Goal: Transaction & Acquisition: Purchase product/service

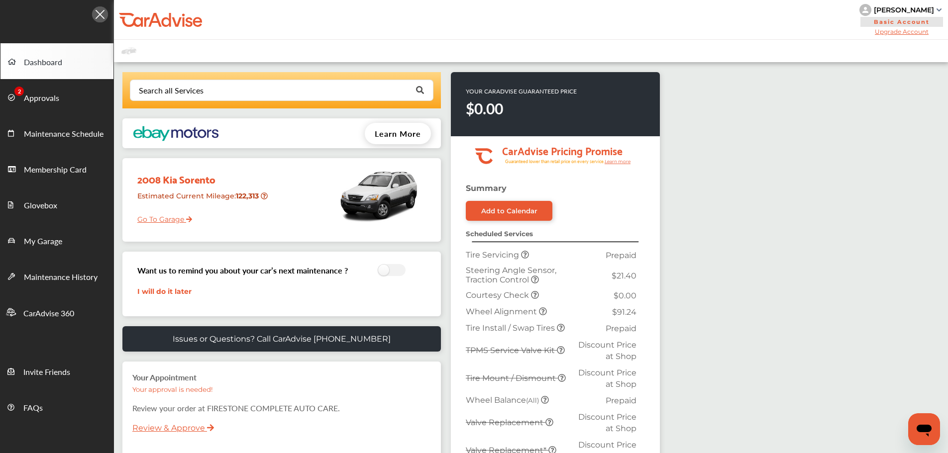
click at [37, 108] on link "Approvals" at bounding box center [56, 97] width 113 height 36
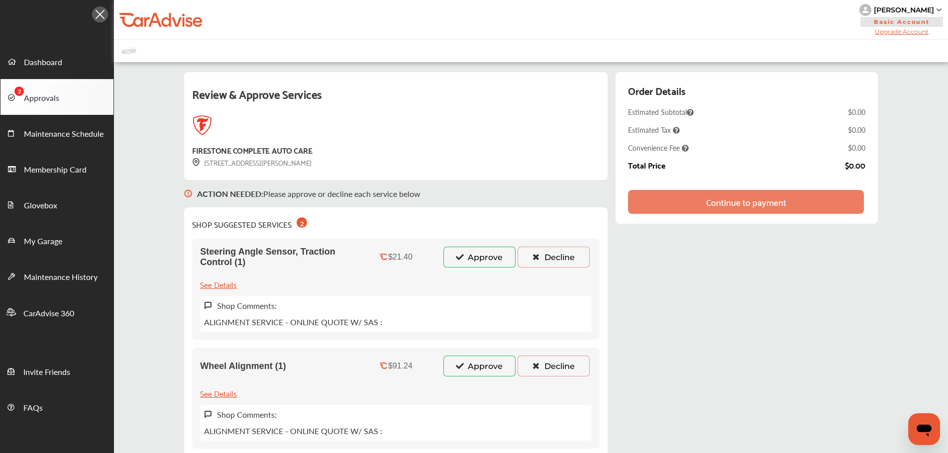
click at [469, 372] on button "Approve" at bounding box center [479, 366] width 72 height 21
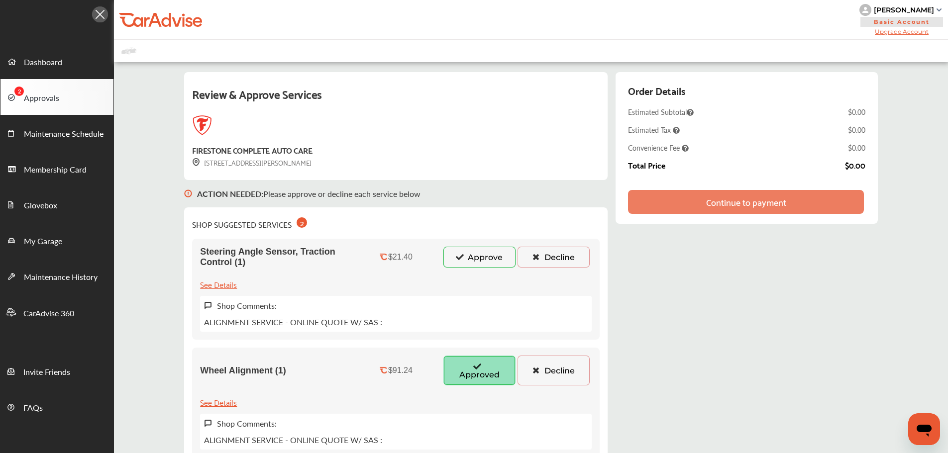
click at [503, 270] on div "Steering Angle Sensor, Traction Control (1) $21.40 Approve Decline See Details …" at bounding box center [395, 289] width 407 height 101
click at [504, 265] on button "Approve" at bounding box center [479, 257] width 72 height 21
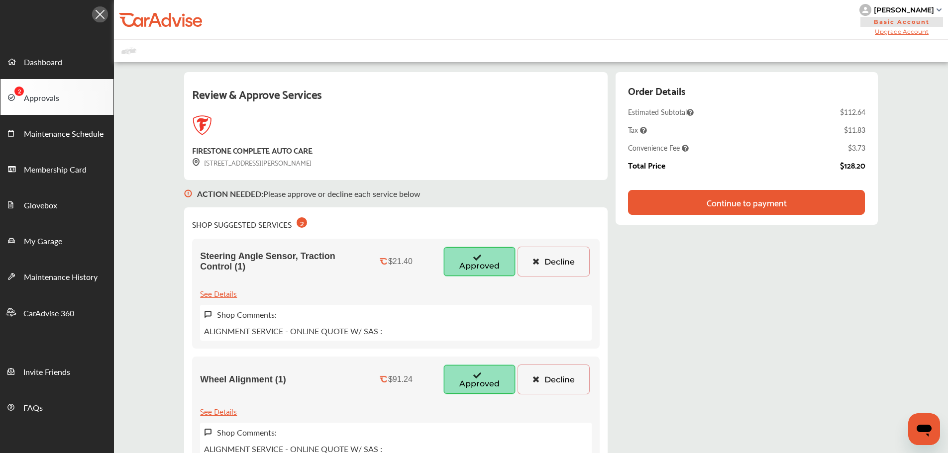
click at [721, 207] on div "Continue to payment" at bounding box center [746, 202] width 80 height 10
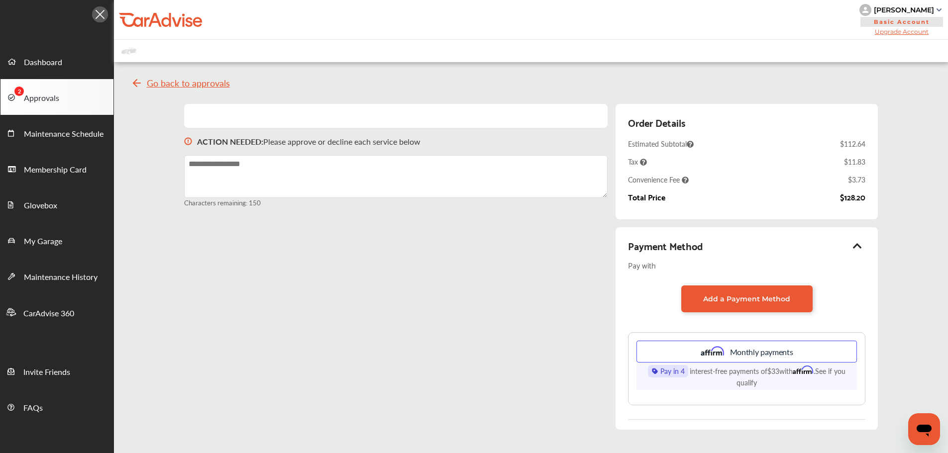
click at [721, 17] on span "Basic Account" at bounding box center [901, 22] width 83 height 10
click at [721, 12] on div "[PERSON_NAME]" at bounding box center [903, 9] width 60 height 9
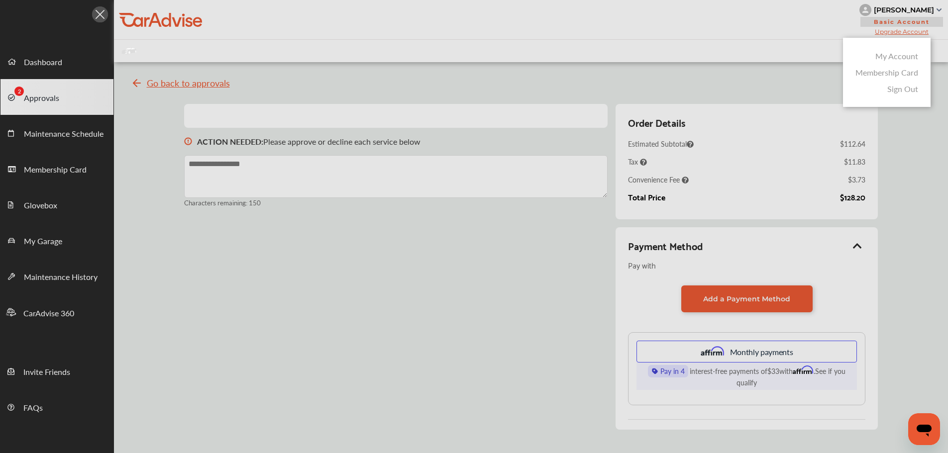
click at [721, 57] on link "My Account" at bounding box center [896, 55] width 43 height 11
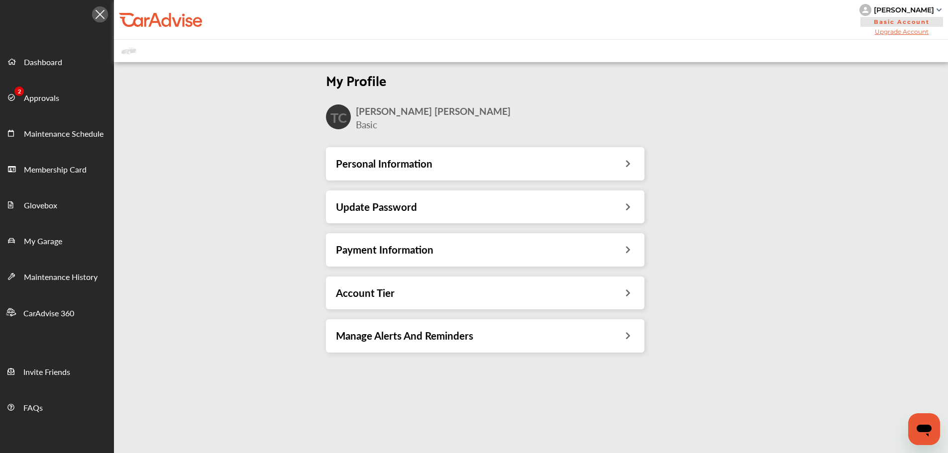
click at [344, 256] on h3 "Payment Information" at bounding box center [384, 249] width 97 height 13
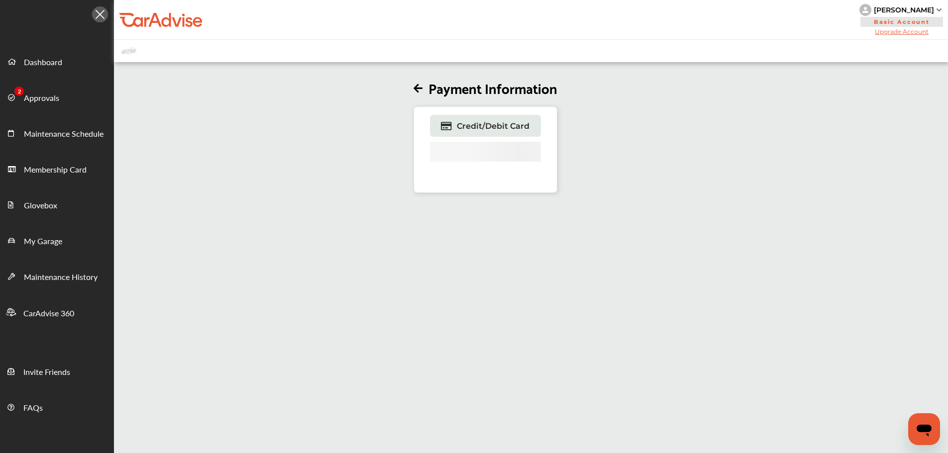
click at [470, 131] on link "Credit/Debit Card" at bounding box center [485, 126] width 111 height 22
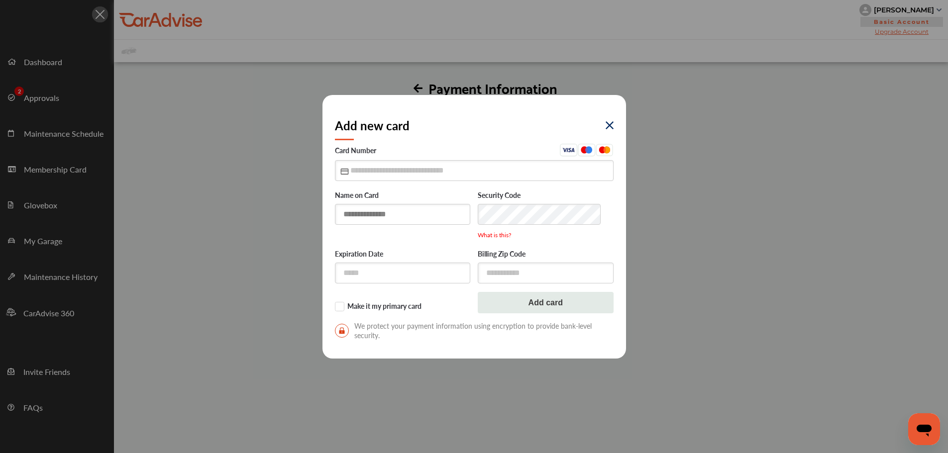
click at [356, 210] on input "text" at bounding box center [403, 214] width 136 height 20
click at [380, 214] on input "text" at bounding box center [403, 214] width 136 height 20
type input "**********"
click at [382, 170] on input "text" at bounding box center [474, 170] width 279 height 20
type input "**********"
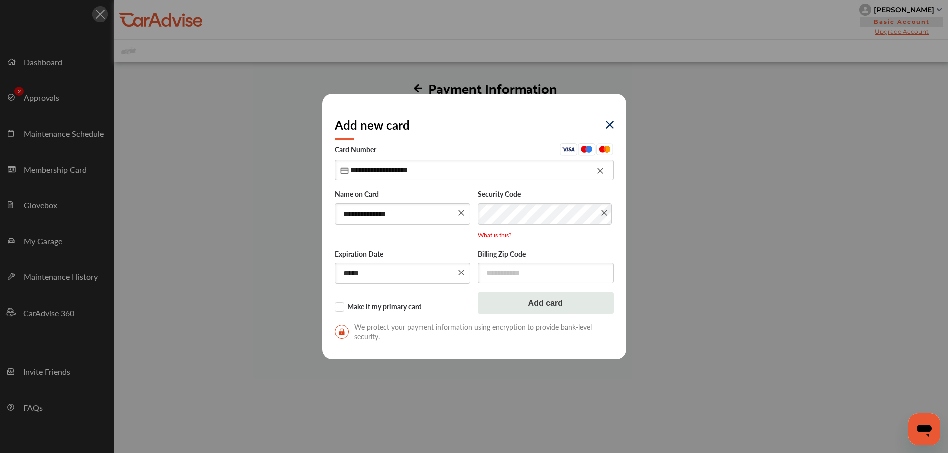
type input "*****"
type input "*"
type input "*****"
click button "Add card" at bounding box center [546, 302] width 136 height 21
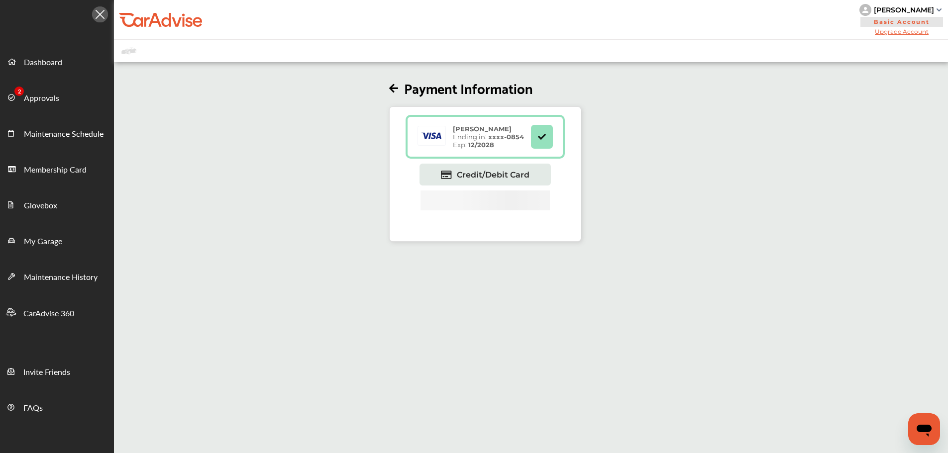
click at [36, 103] on span "Approvals" at bounding box center [41, 98] width 35 height 13
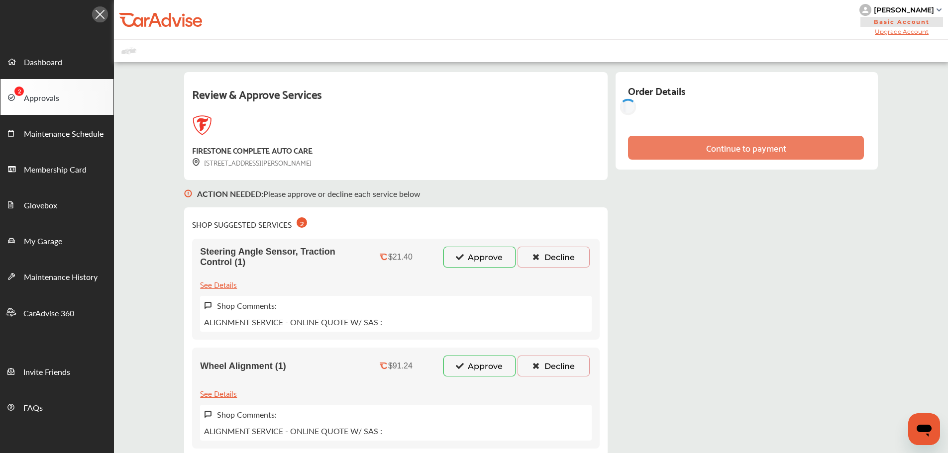
click at [463, 260] on icon at bounding box center [459, 256] width 9 height 7
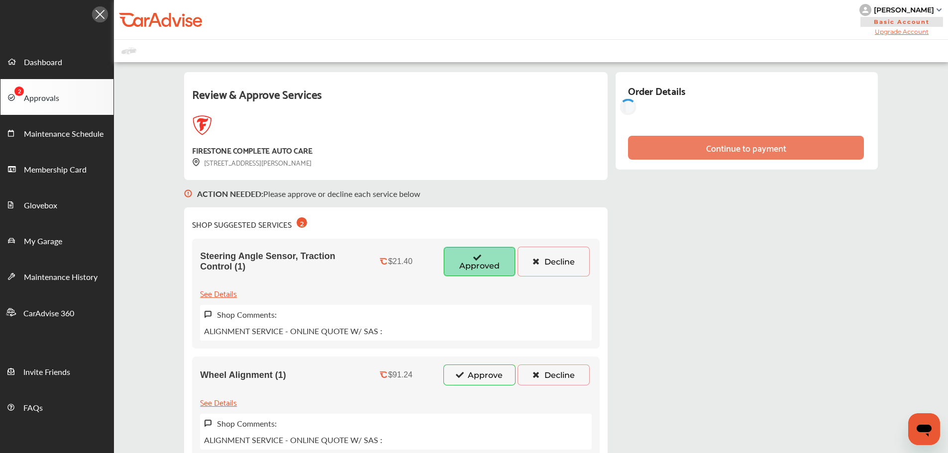
click at [477, 369] on button "Approve" at bounding box center [479, 375] width 72 height 21
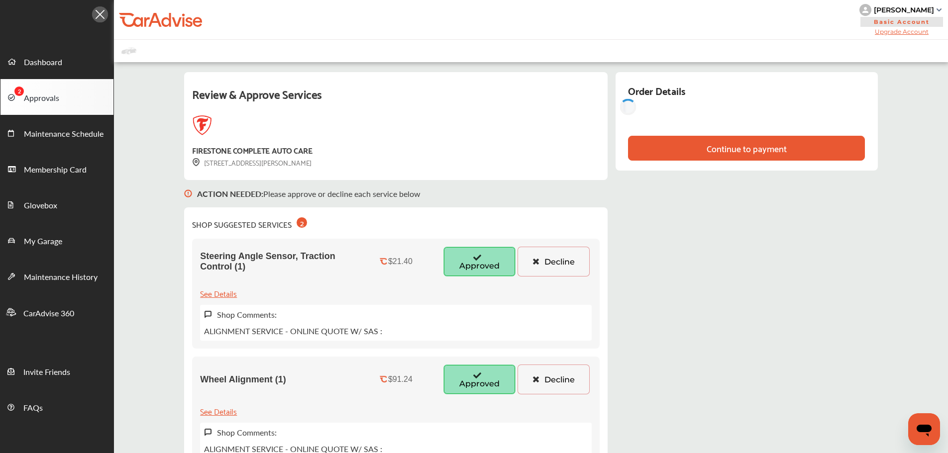
click at [715, 157] on div "Continue to payment" at bounding box center [746, 148] width 236 height 25
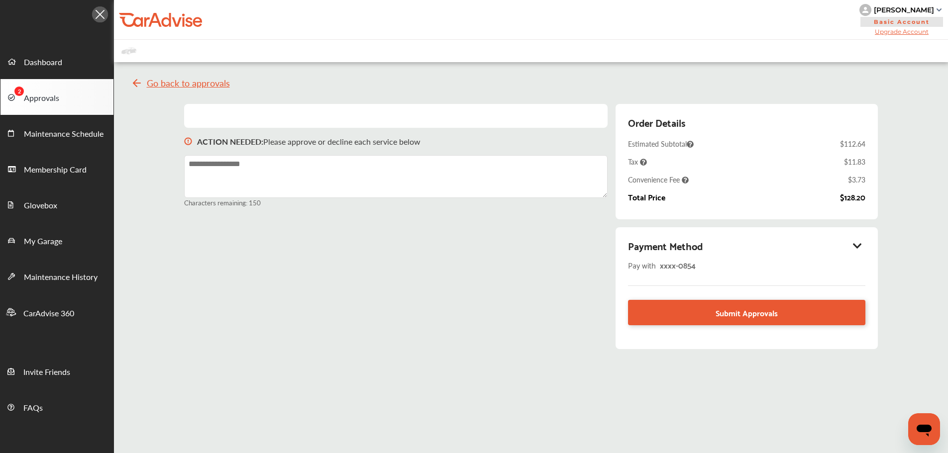
click at [694, 310] on link "Submit Approvals" at bounding box center [746, 312] width 237 height 25
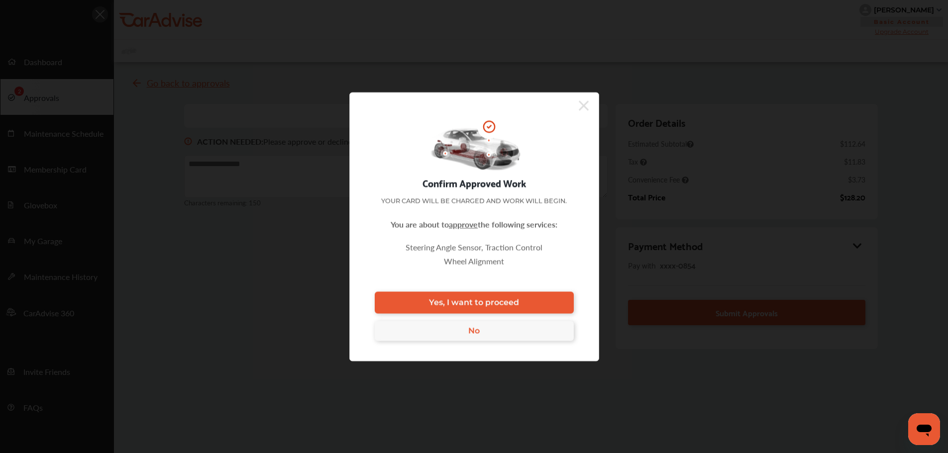
click at [506, 302] on span "Yes, I want to proceed" at bounding box center [474, 302] width 90 height 9
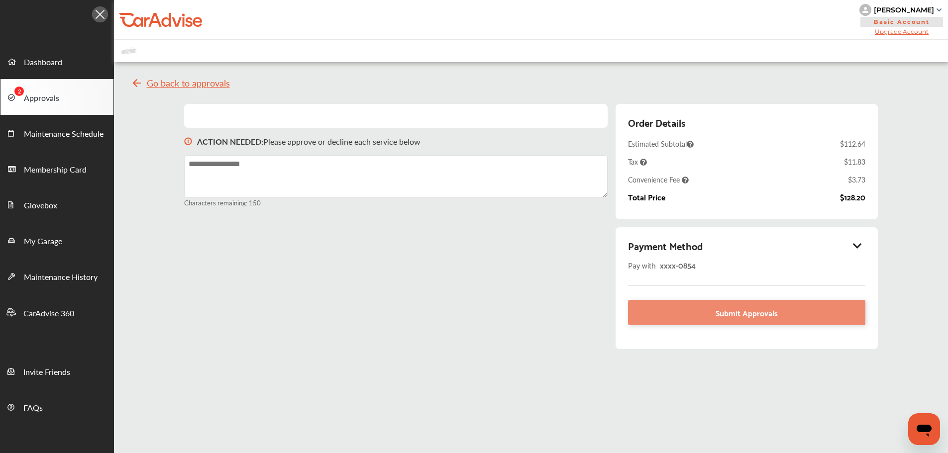
click at [679, 311] on link "Submit Approvals" at bounding box center [746, 312] width 237 height 25
